Goal: Transaction & Acquisition: Download file/media

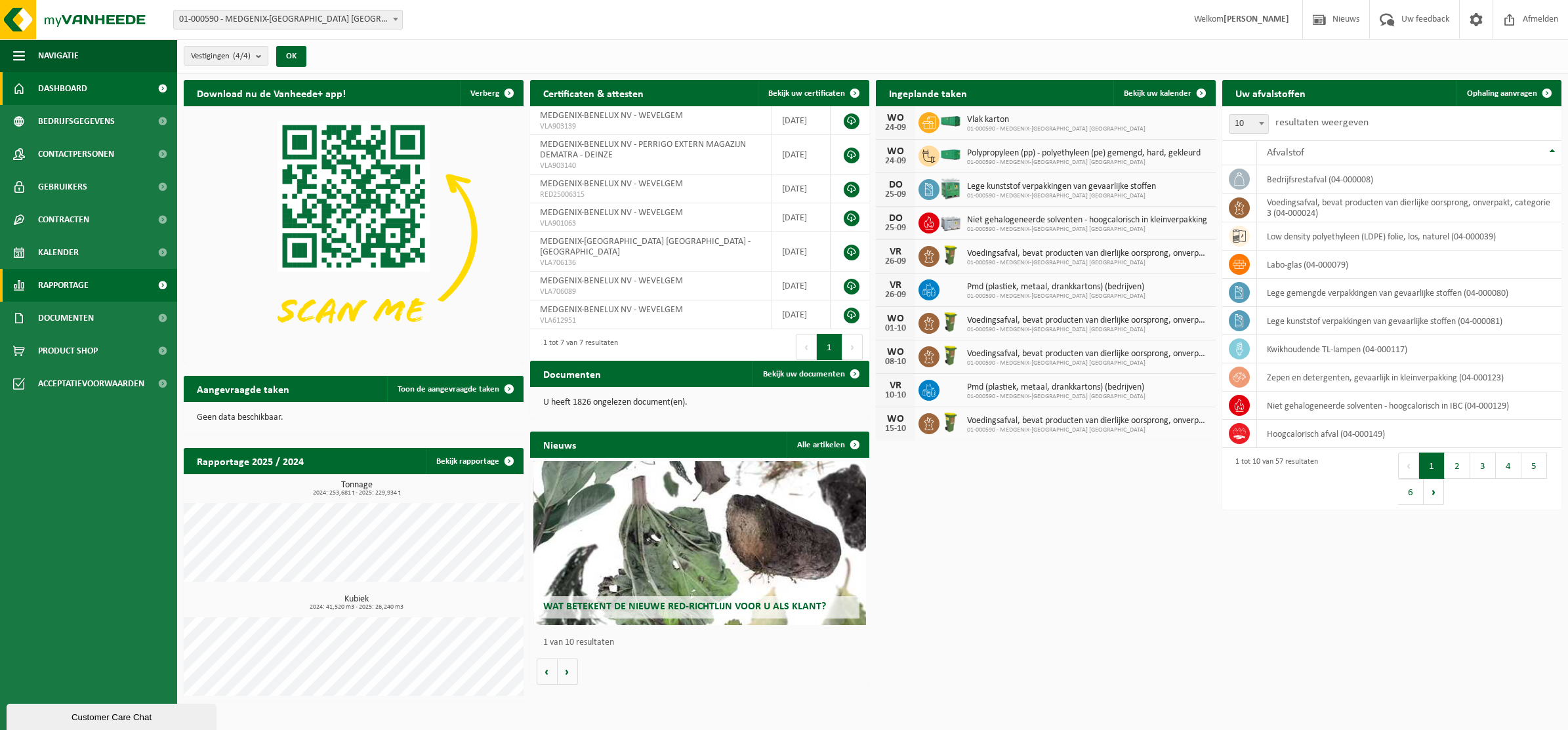
click at [162, 283] on span at bounding box center [162, 285] width 30 height 33
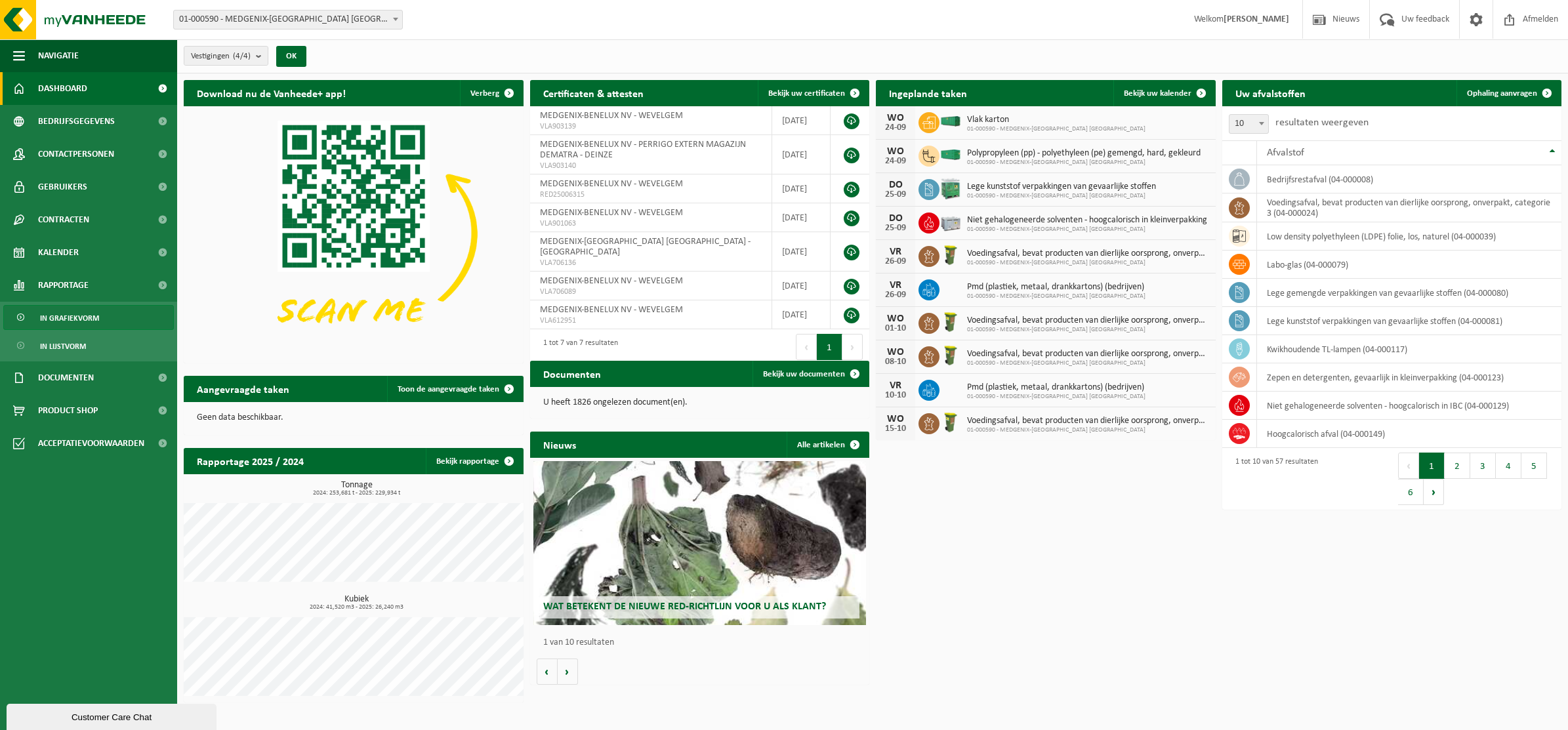
click at [89, 313] on span "In grafiekvorm" at bounding box center [69, 318] width 59 height 25
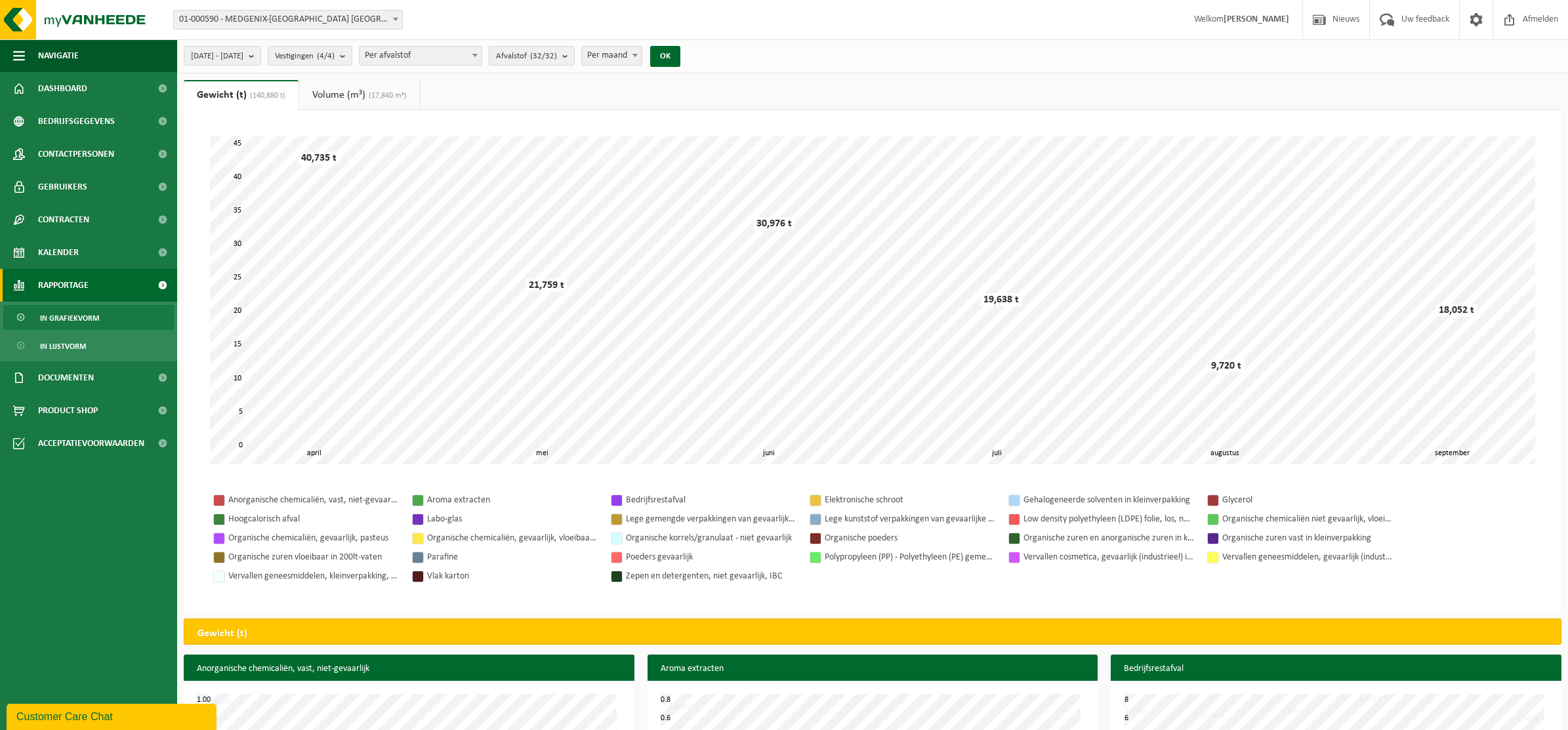
click at [166, 284] on span at bounding box center [162, 285] width 30 height 33
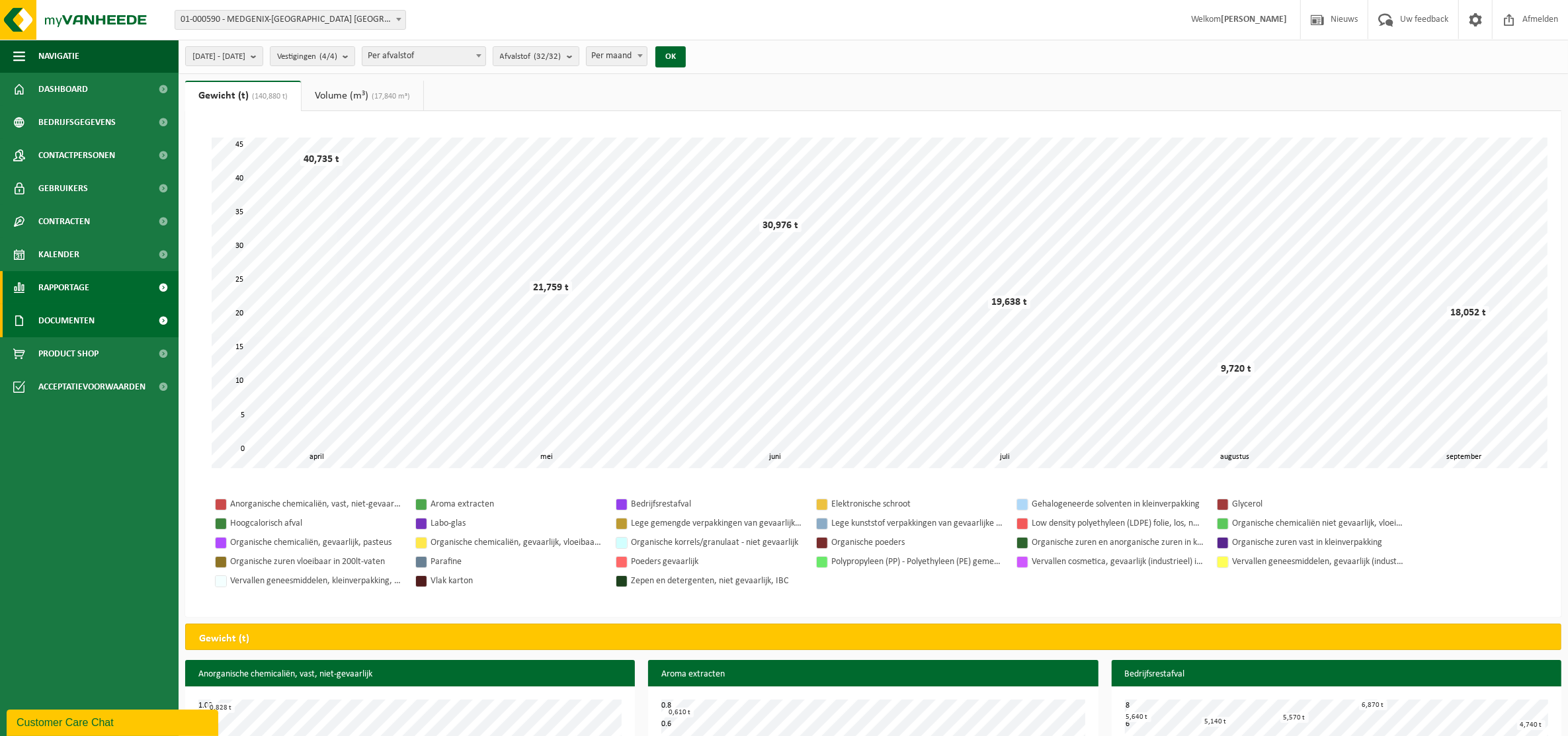
click at [159, 318] on span at bounding box center [164, 321] width 30 height 33
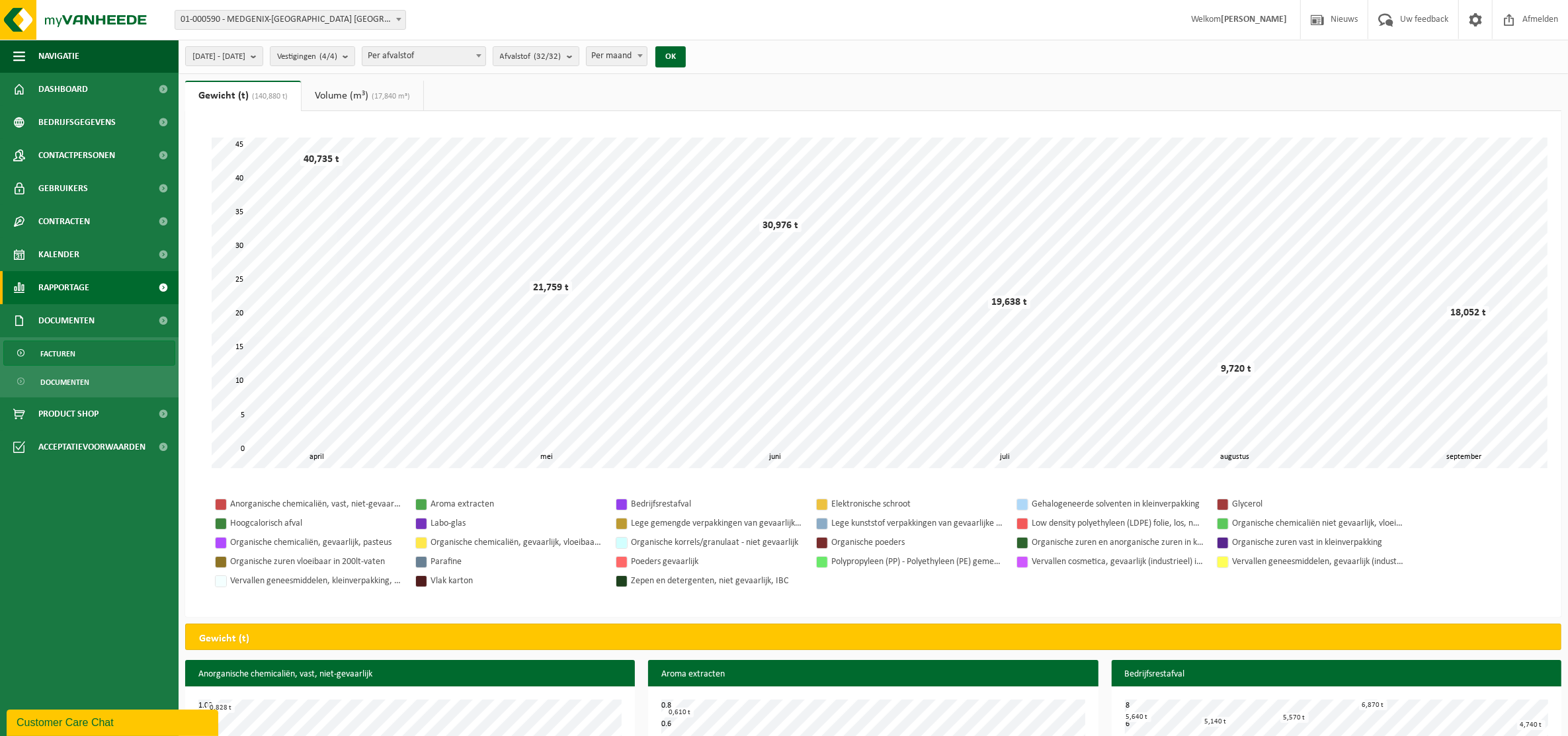
click at [70, 356] on span "Facturen" at bounding box center [57, 354] width 35 height 25
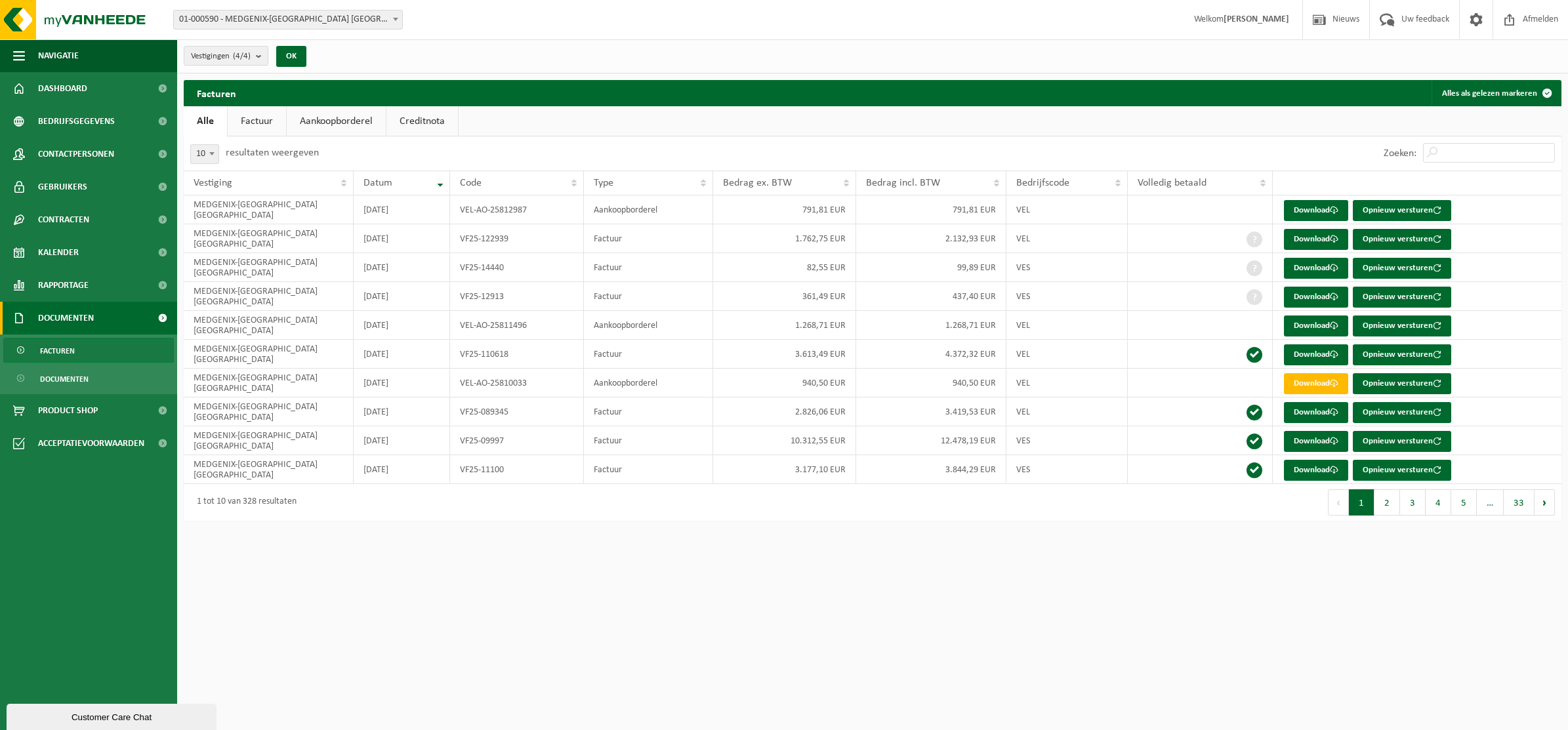
click at [328, 120] on link "Aankoopborderel" at bounding box center [336, 121] width 99 height 30
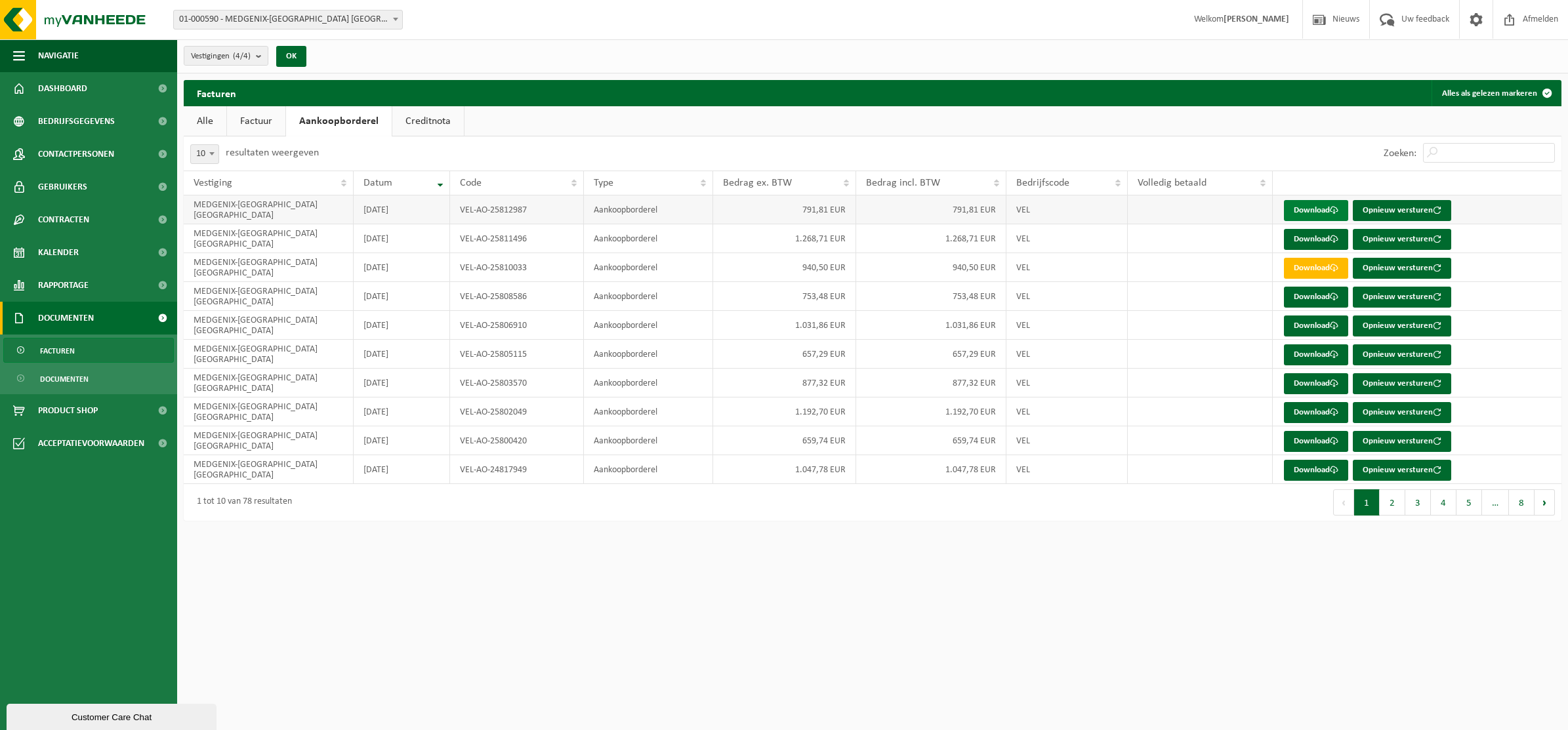
click at [1309, 214] on link "Download" at bounding box center [1317, 210] width 64 height 21
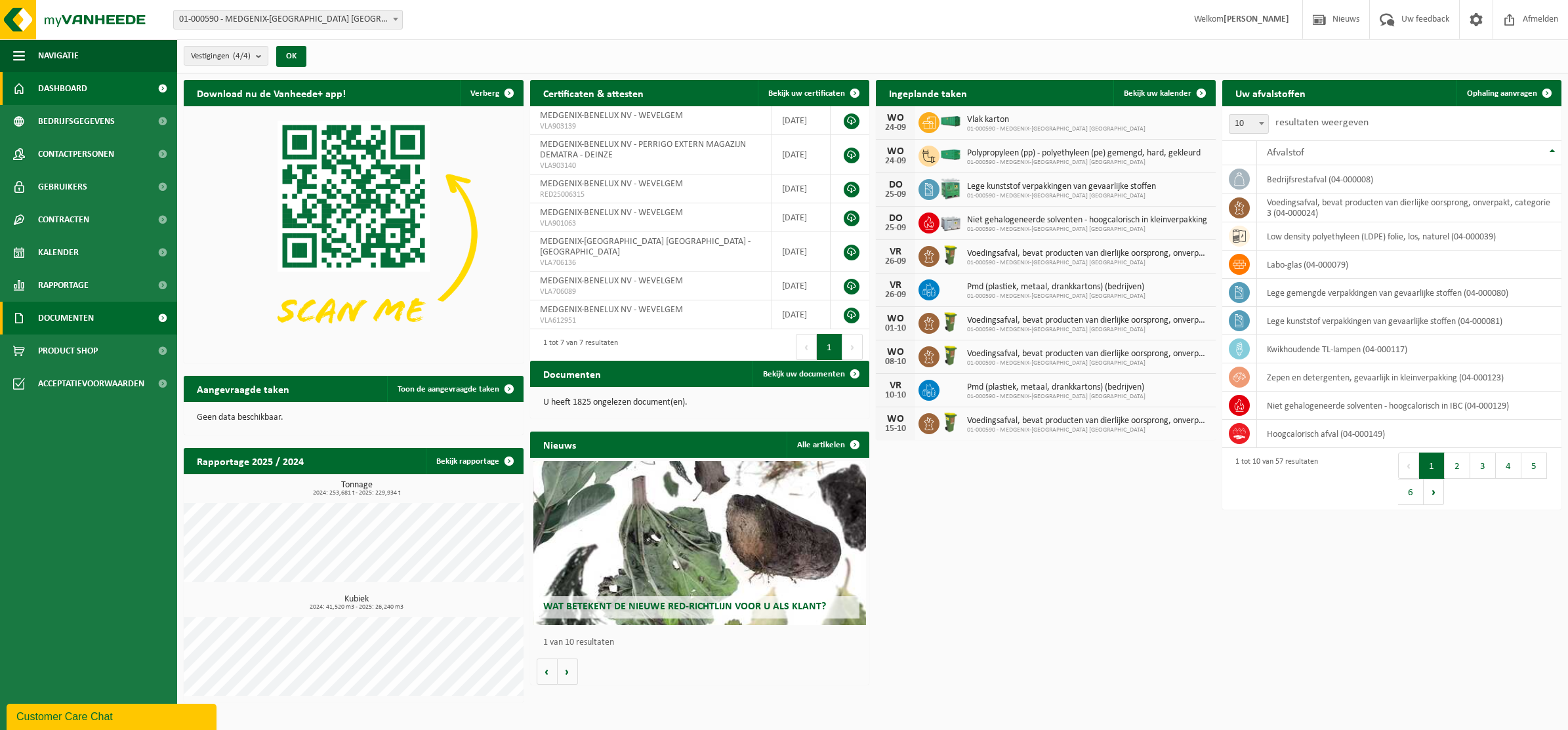
click at [165, 312] on span at bounding box center [162, 318] width 30 height 33
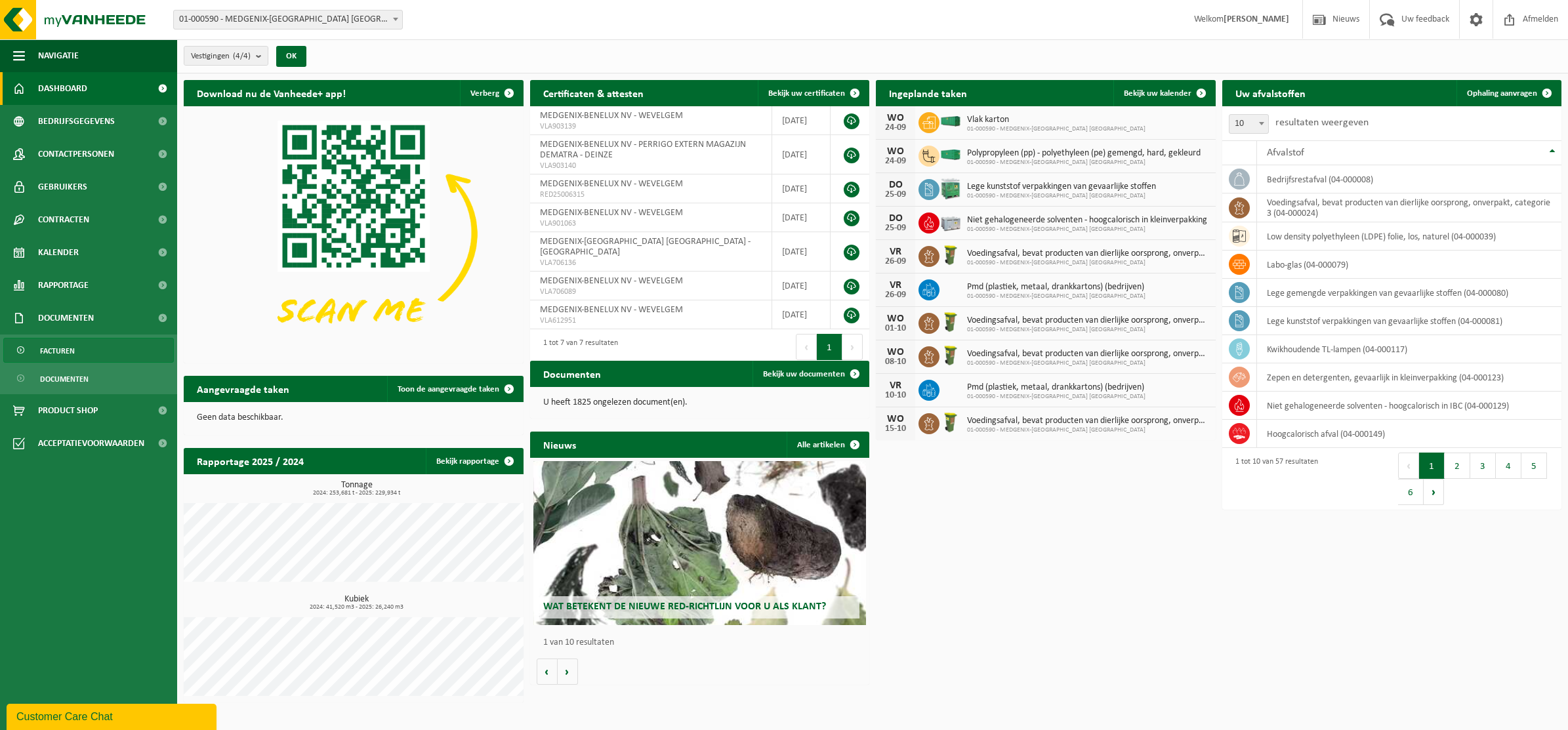
click at [85, 352] on link "Facturen" at bounding box center [88, 350] width 171 height 25
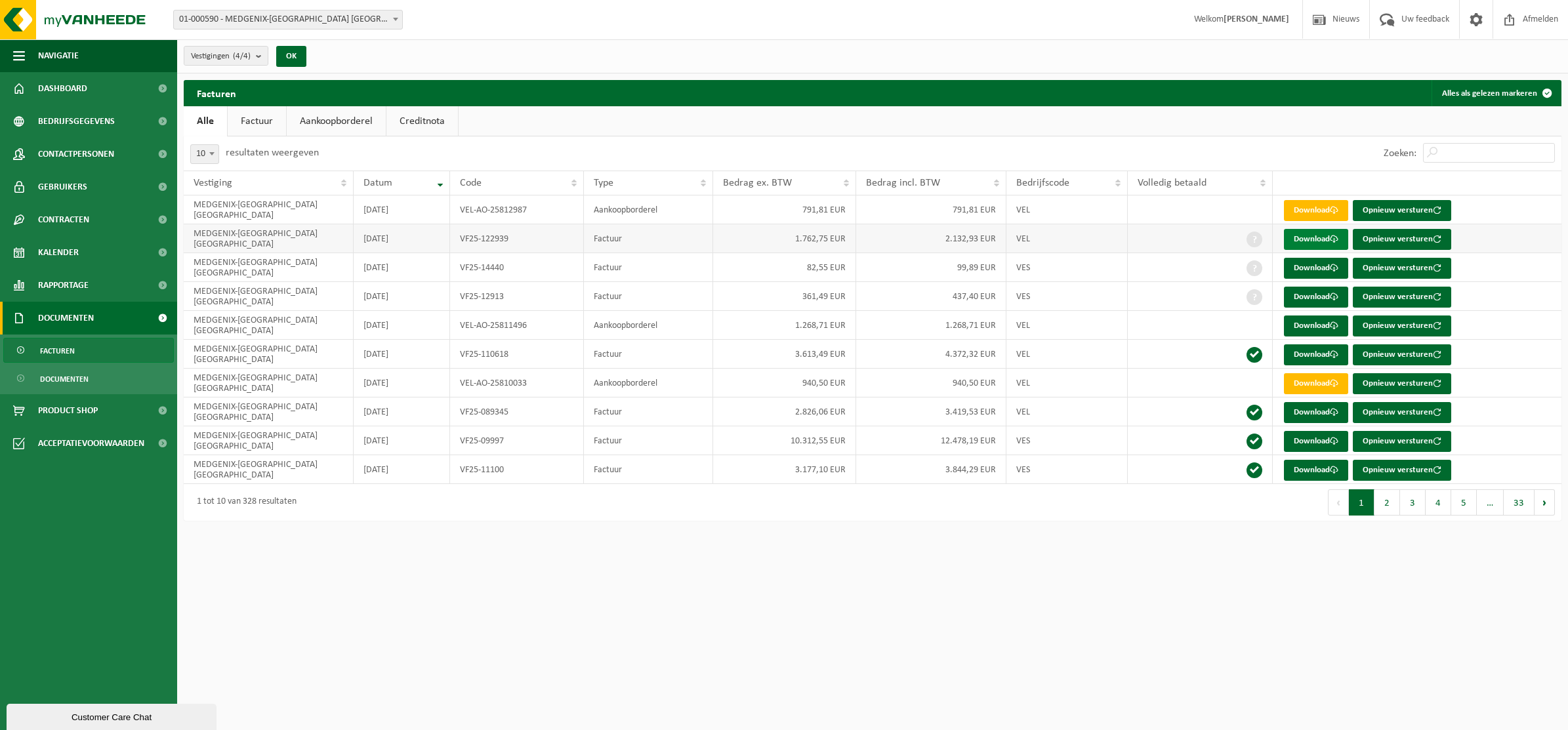
click at [1317, 241] on link "Download" at bounding box center [1317, 239] width 64 height 21
click at [322, 116] on link "Aankoopborderel" at bounding box center [336, 121] width 99 height 30
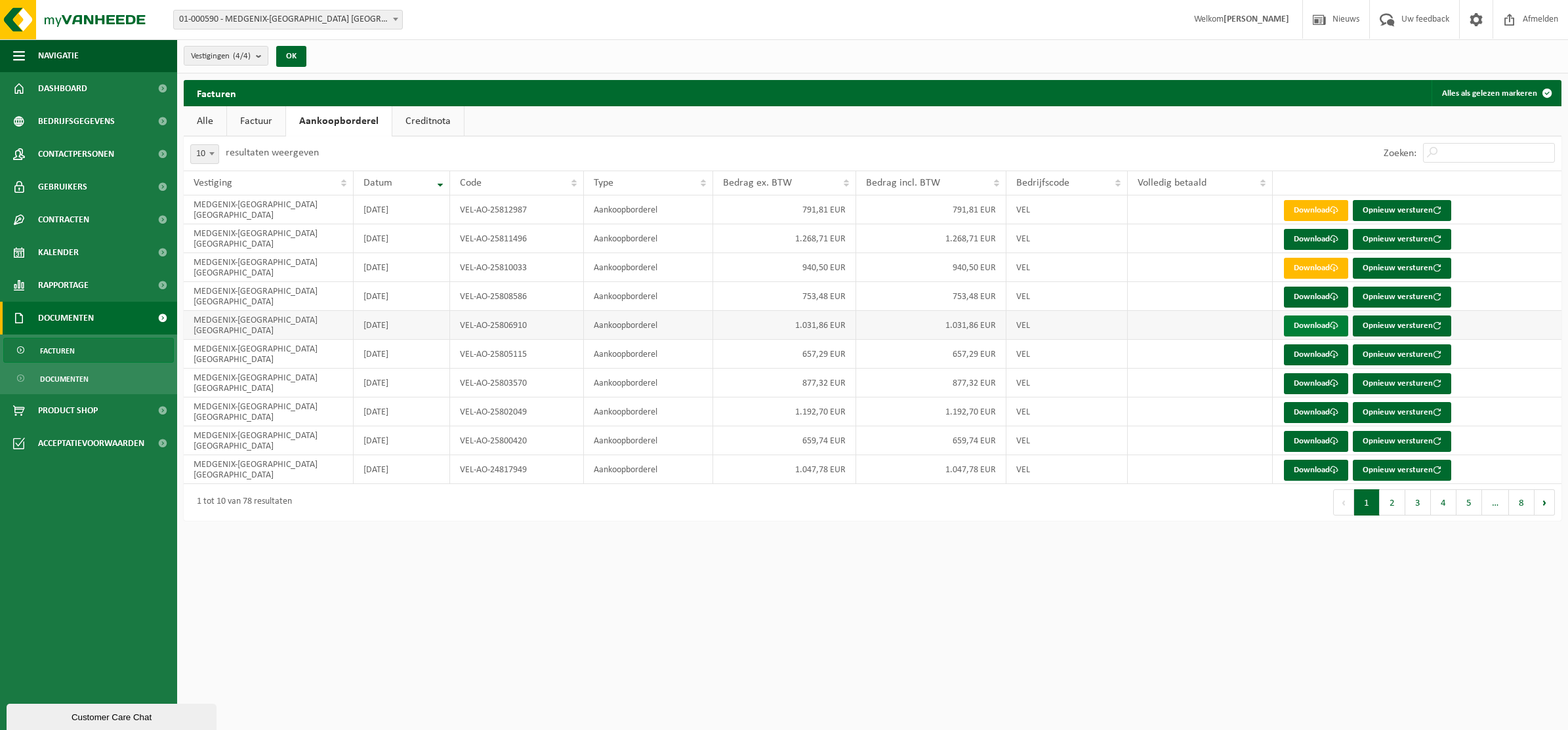
click at [1317, 329] on link "Download" at bounding box center [1317, 326] width 64 height 21
click at [258, 122] on link "Factuur" at bounding box center [256, 121] width 58 height 30
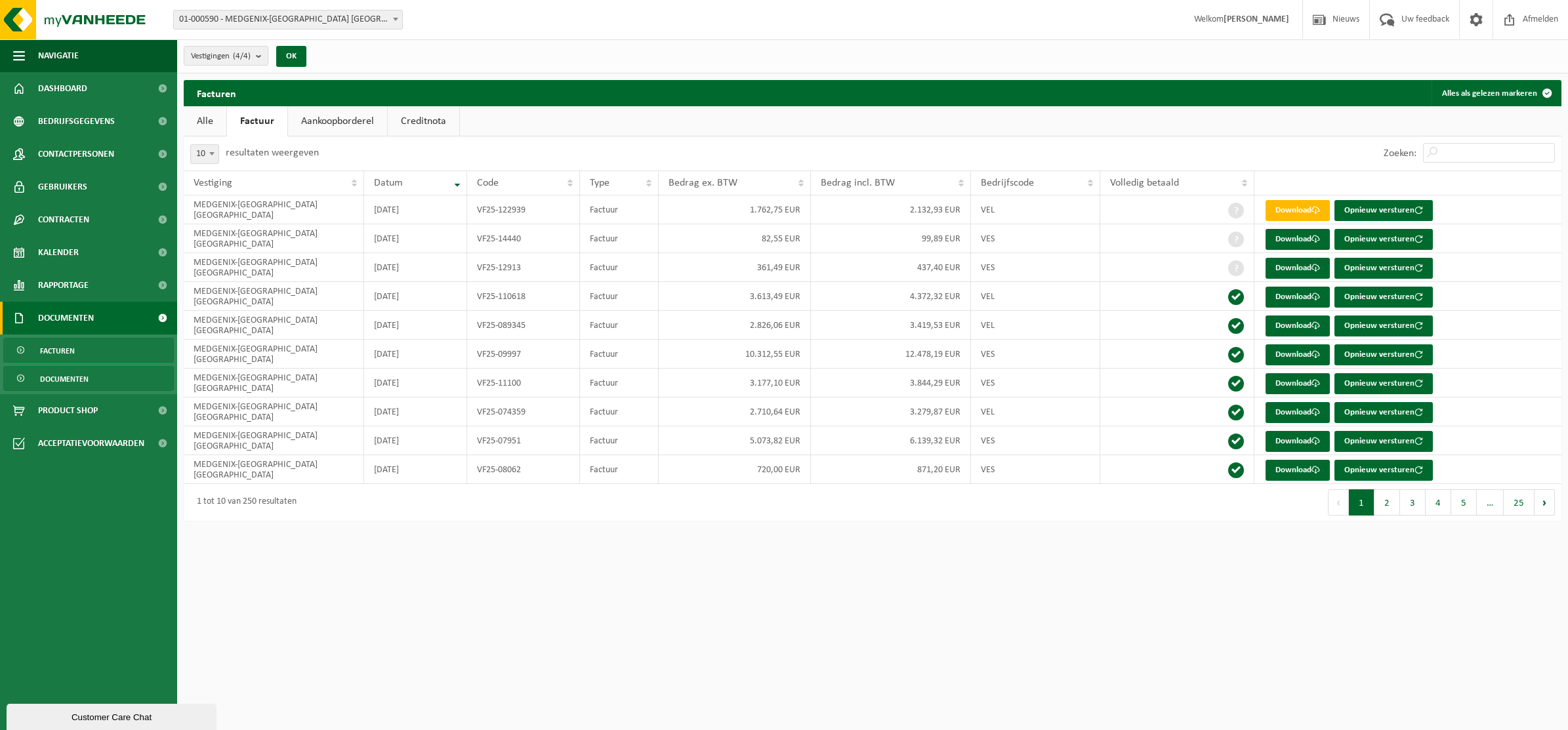
click at [77, 377] on span "Documenten" at bounding box center [64, 379] width 48 height 25
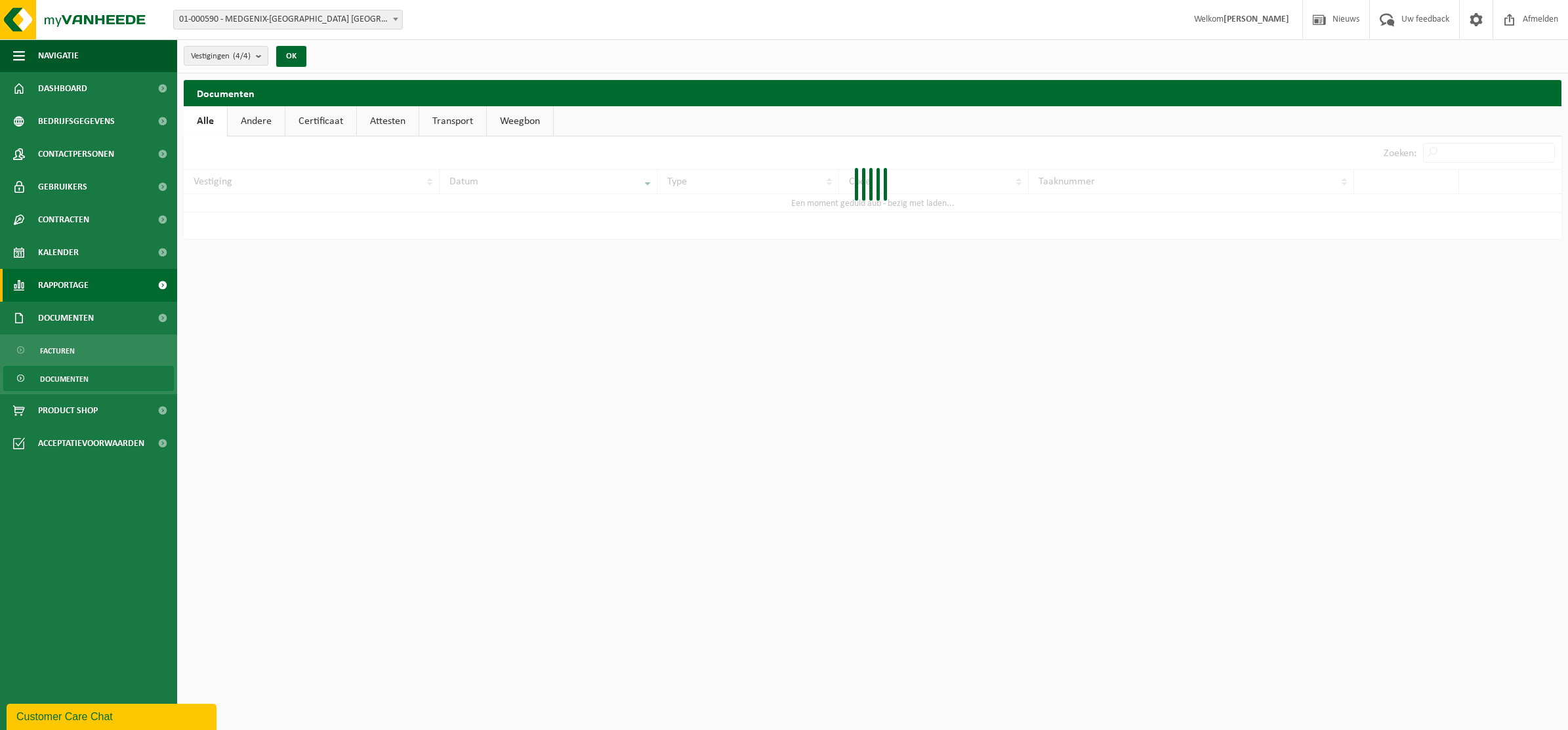
click at [159, 280] on span at bounding box center [162, 285] width 30 height 33
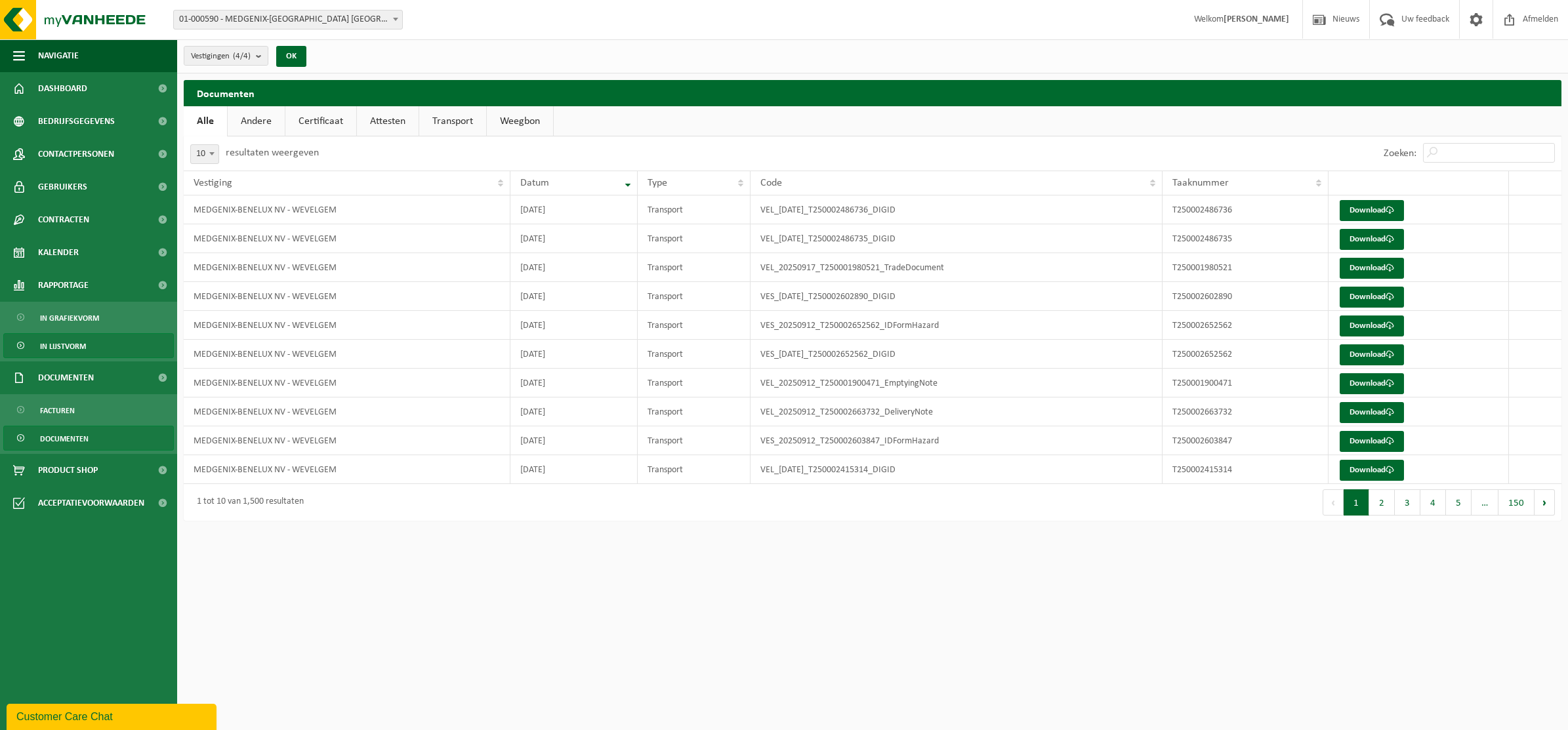
click at [84, 349] on span "In lijstvorm" at bounding box center [63, 346] width 46 height 25
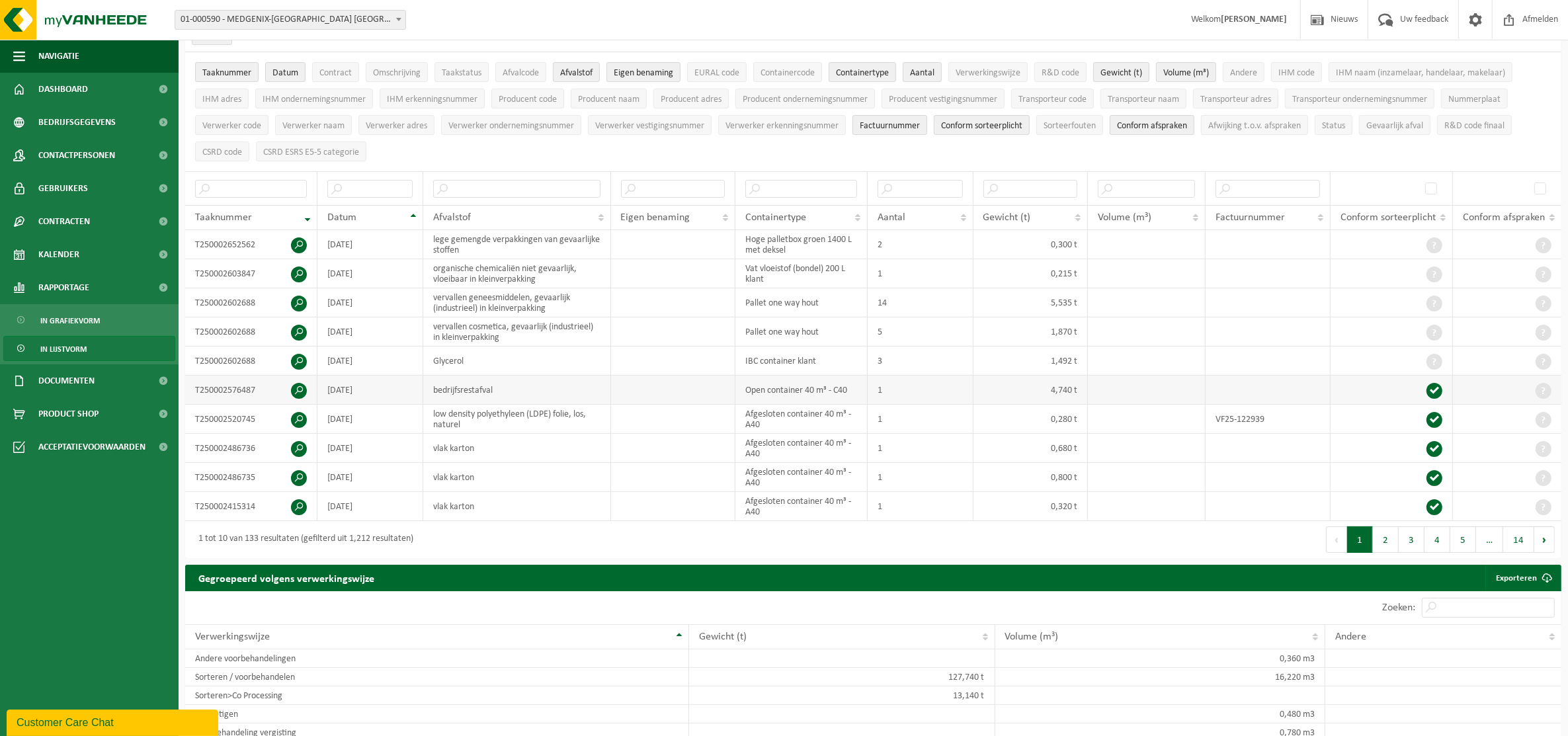
scroll to position [83, 0]
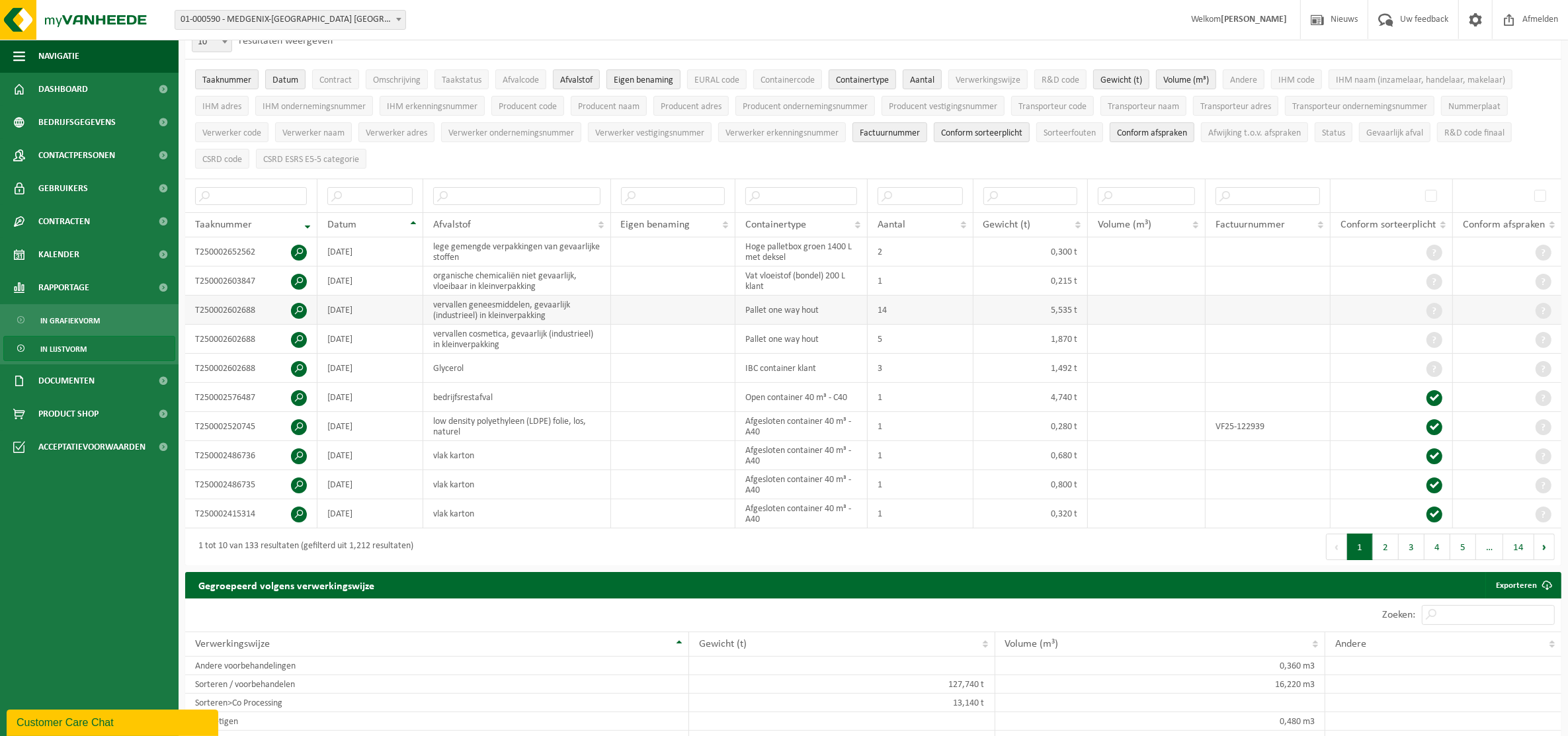
click at [487, 309] on td "vervallen geneesmiddelen, gevaarlijk (industrieel) in kleinverpakking" at bounding box center [517, 310] width 187 height 29
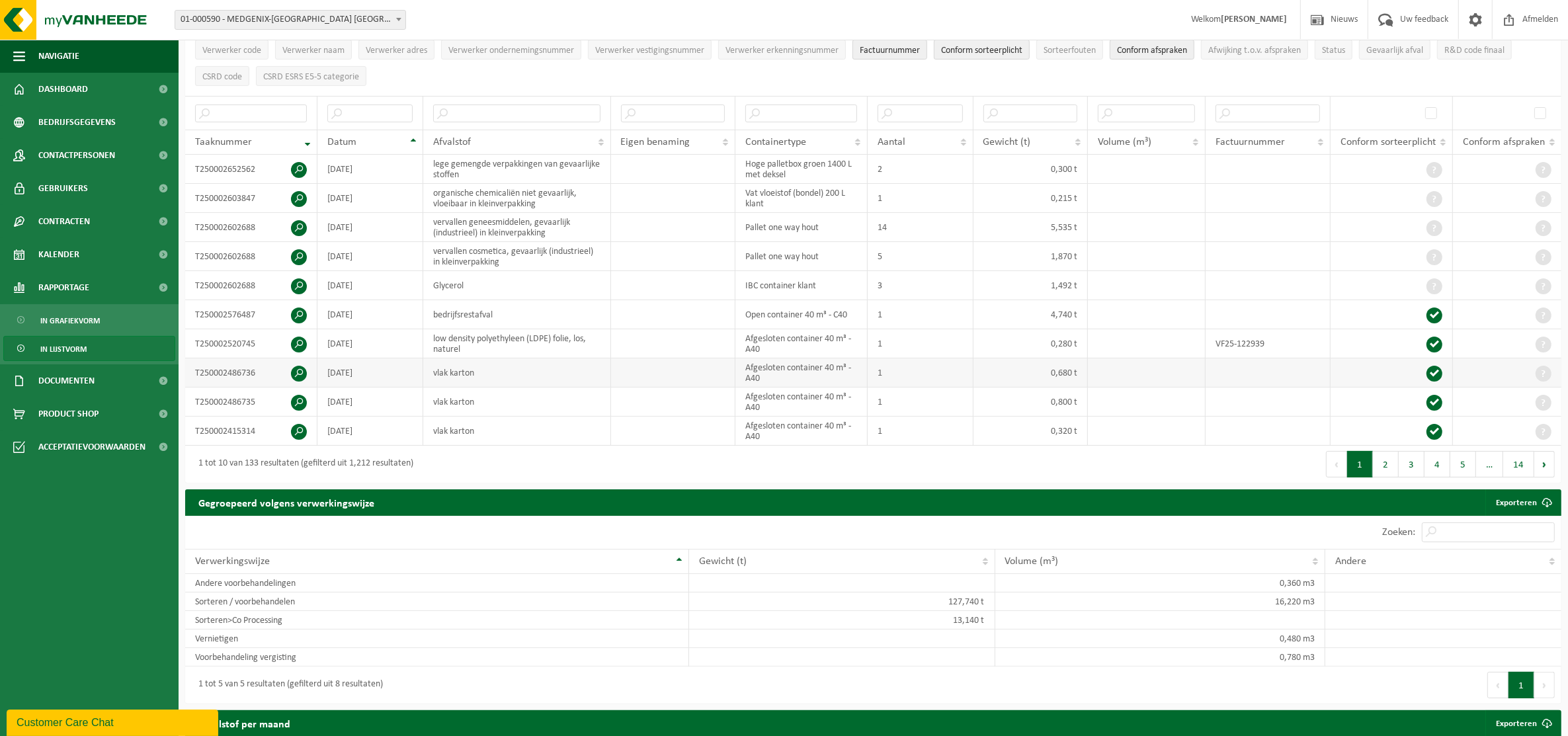
click at [1434, 377] on span at bounding box center [1434, 373] width 16 height 16
click at [297, 379] on span at bounding box center [299, 373] width 16 height 16
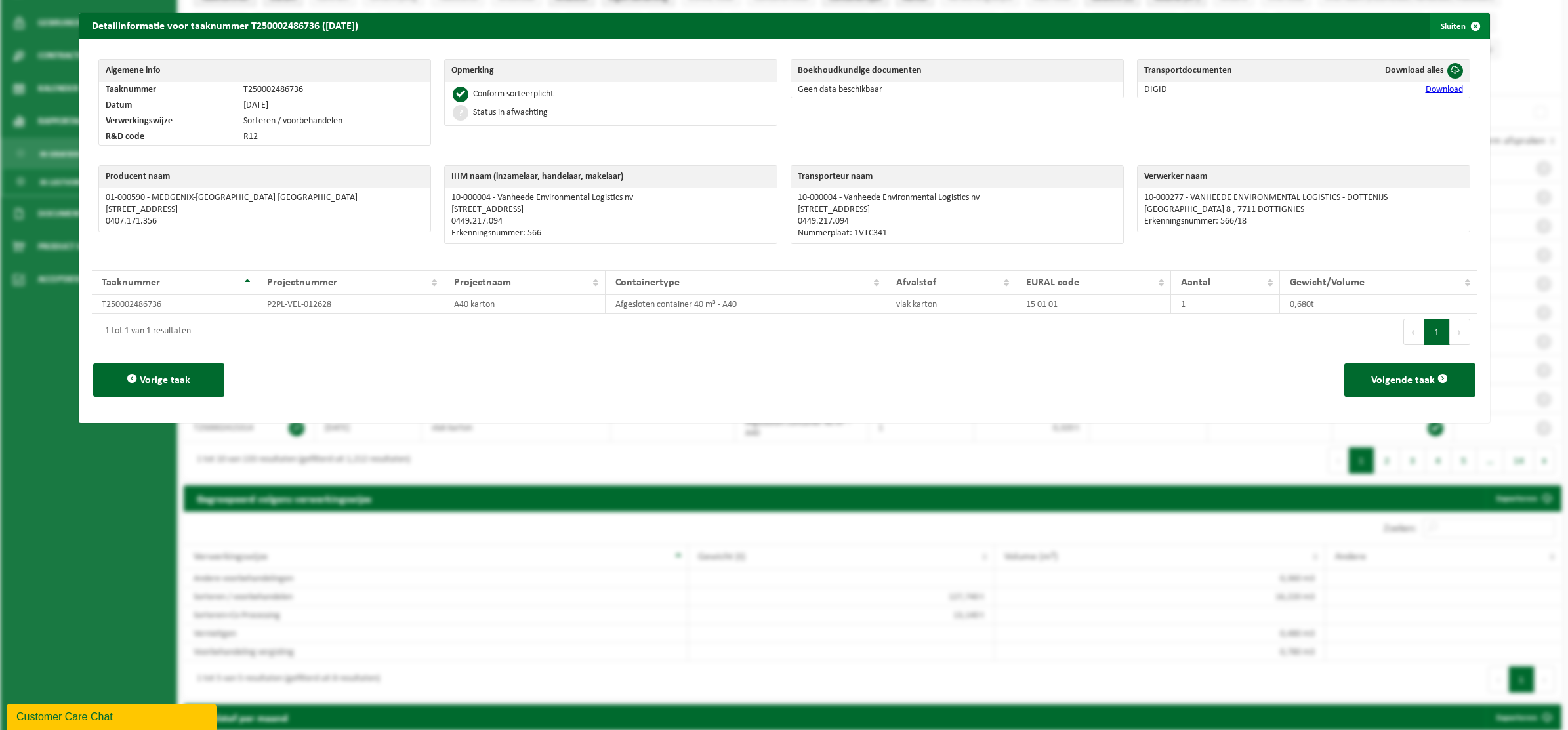
click at [1463, 21] on span "button" at bounding box center [1475, 26] width 26 height 26
